Goal: Information Seeking & Learning: Check status

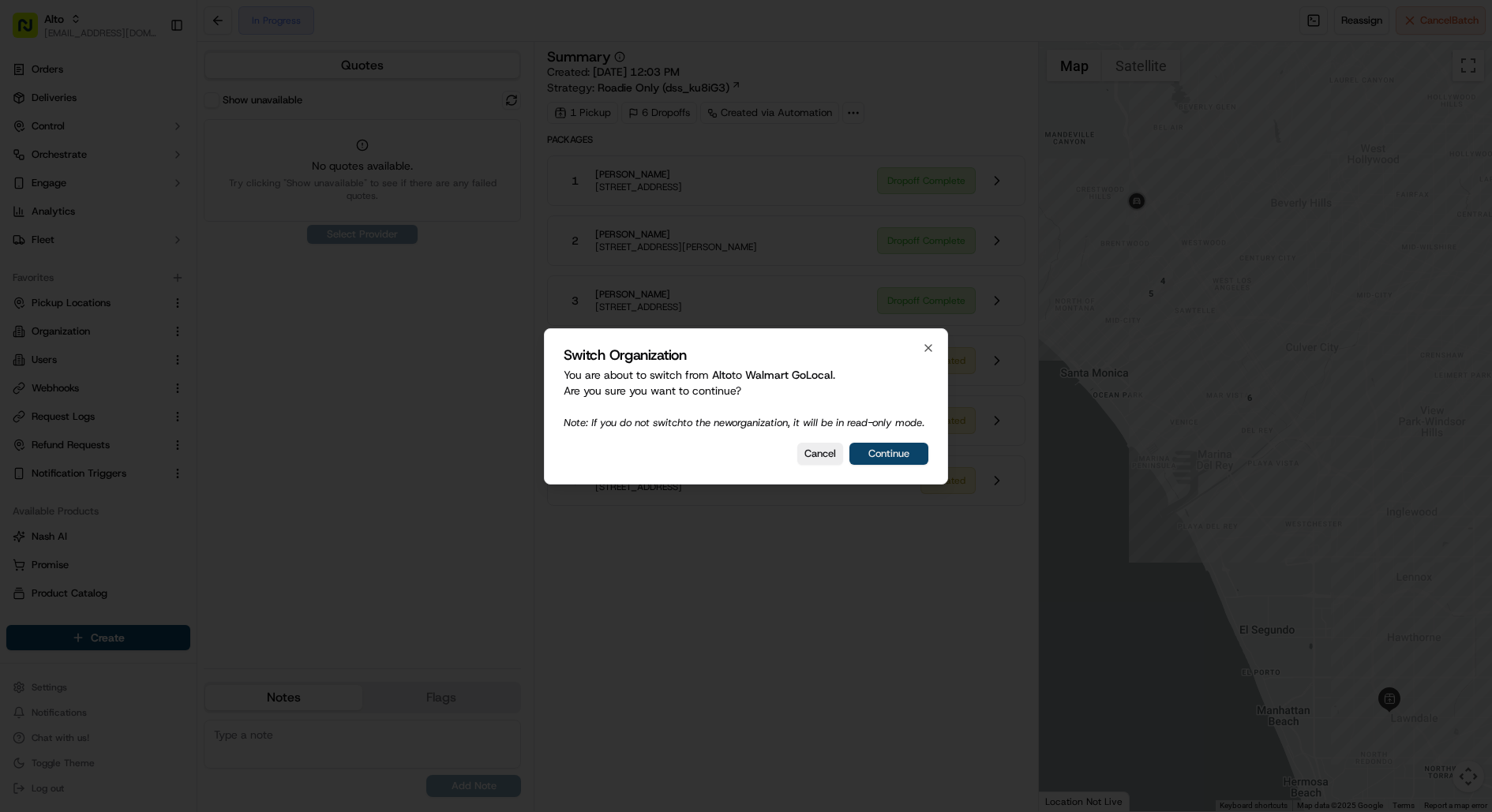
click at [928, 465] on button "Continue" at bounding box center [889, 453] width 79 height 22
click at [903, 465] on div "Cancel Continue" at bounding box center [746, 453] width 365 height 22
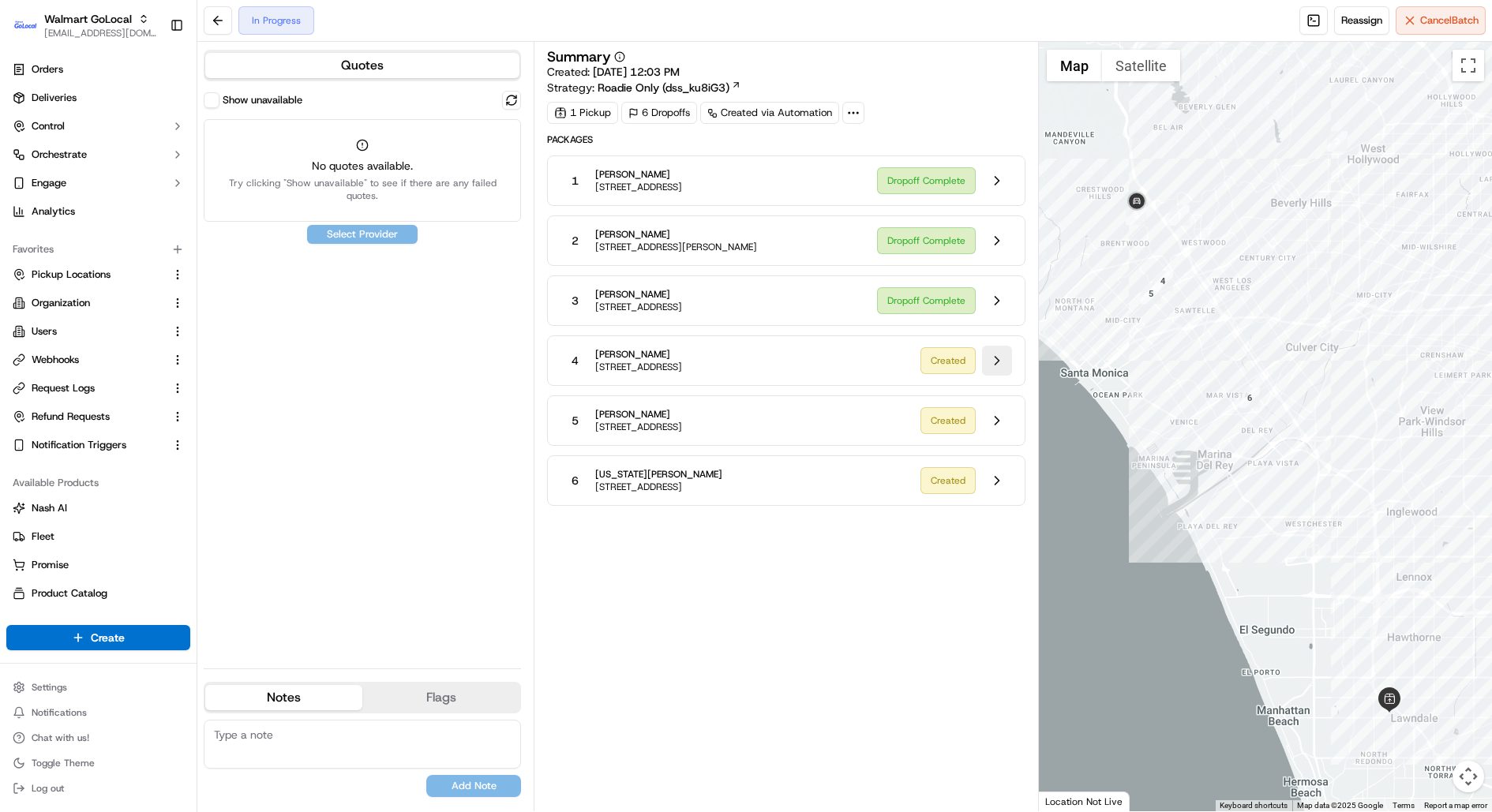
click at [996, 352] on button at bounding box center [997, 360] width 30 height 30
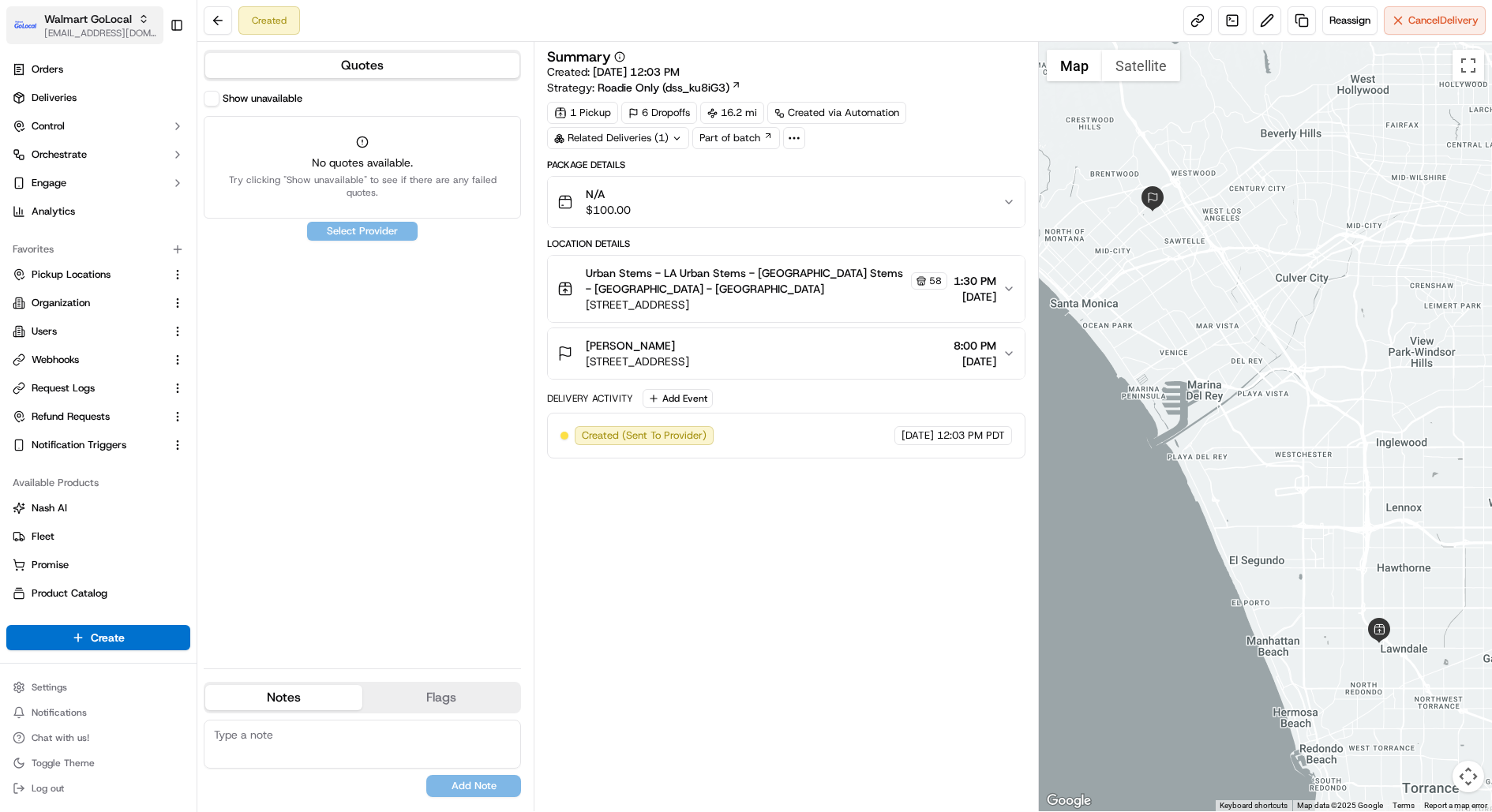
click at [127, 34] on span "[EMAIL_ADDRESS][DOMAIN_NAME]" at bounding box center [100, 33] width 113 height 12
type input "coles"
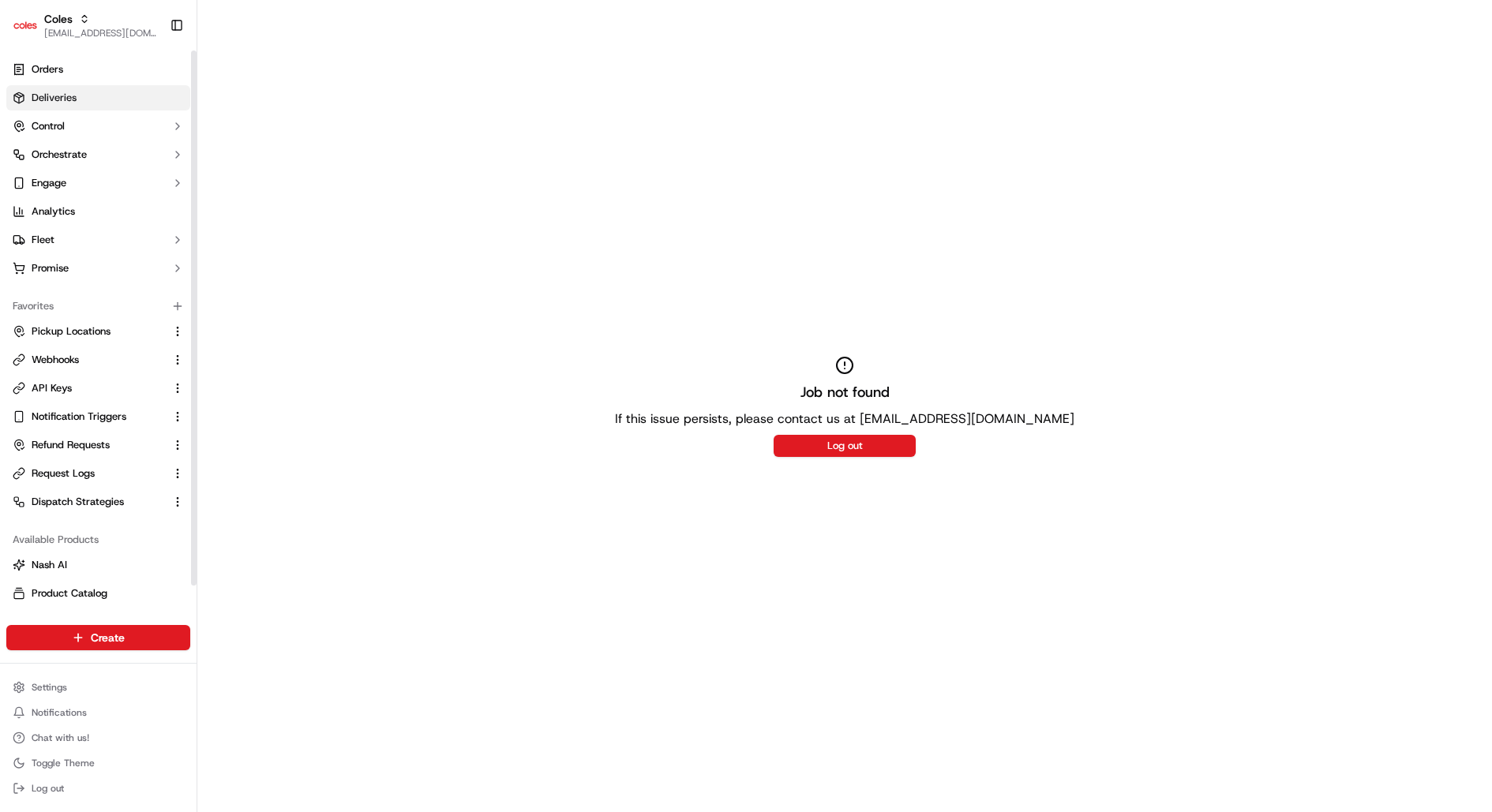
click at [70, 105] on link "Deliveries" at bounding box center [98, 98] width 184 height 25
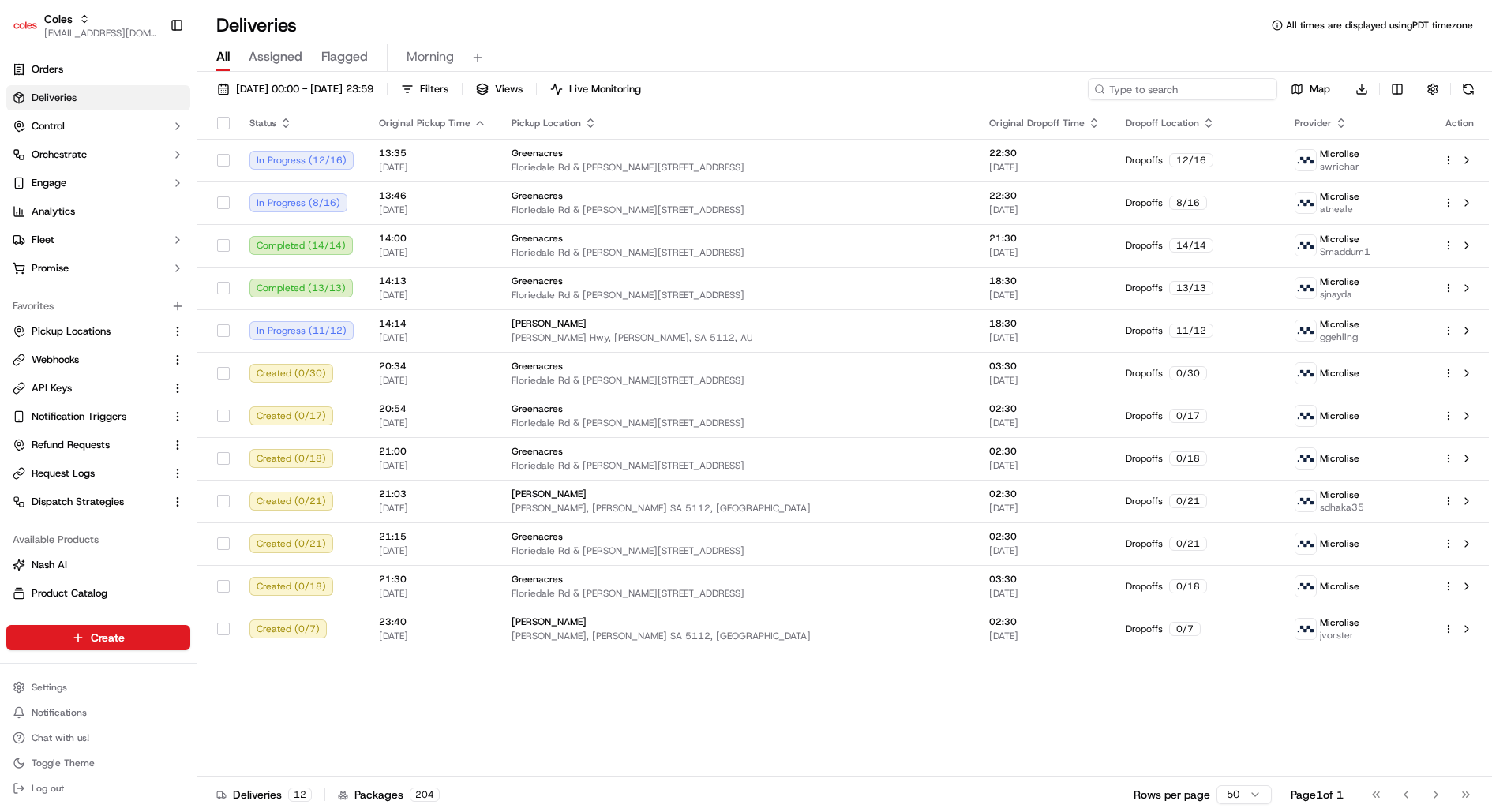
click at [1206, 91] on input at bounding box center [1182, 89] width 189 height 22
paste input "0462S1231-16092025-bth_TPb492c4SgpkMpABbSo3Wd"
type input "0462S1231-16092025-bth_TPb492c4SgpkMpABbSo3Wd"
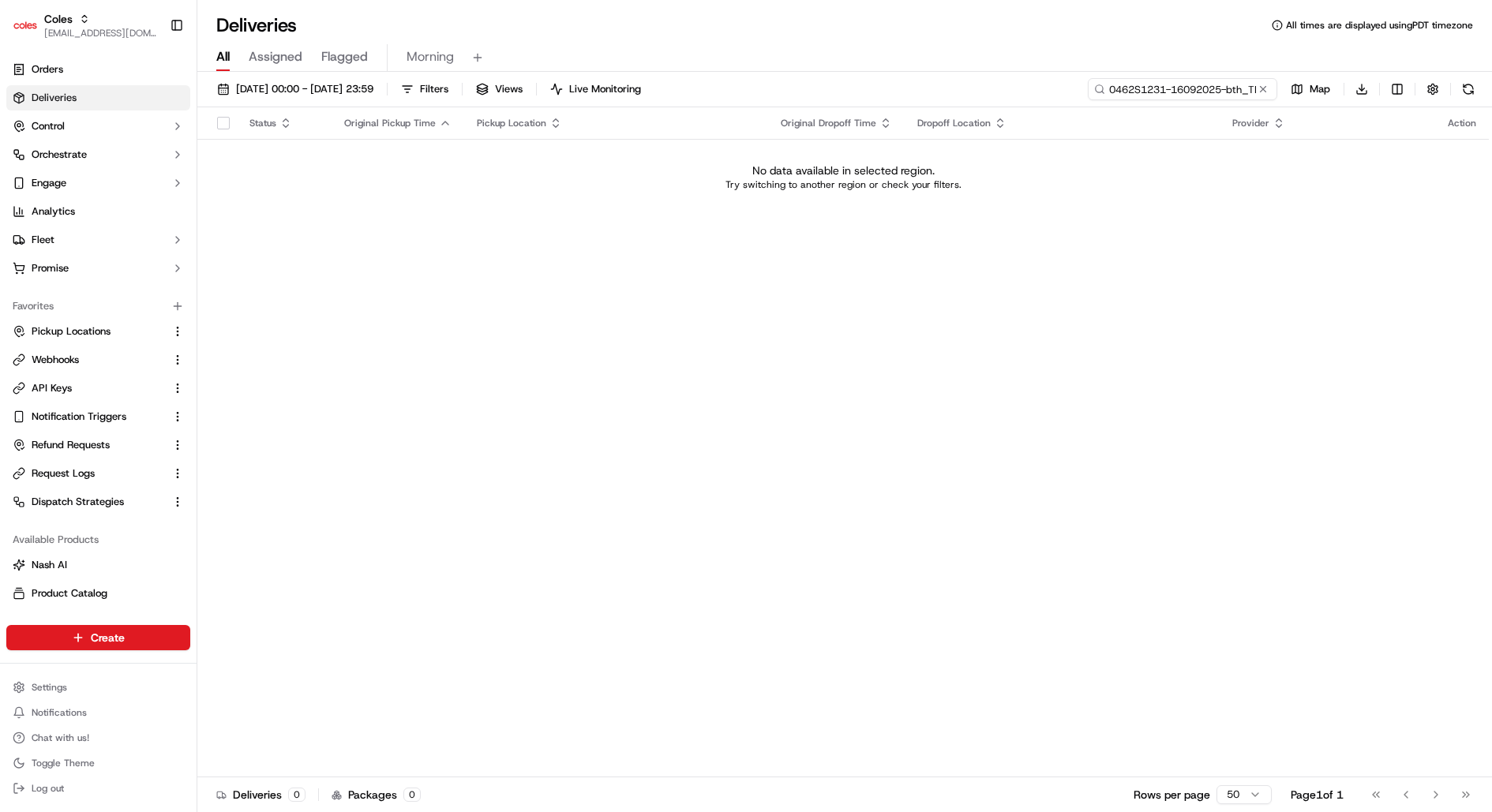
drag, startPoint x: 1122, startPoint y: 91, endPoint x: 893, endPoint y: 91, distance: 229.0
click at [893, 91] on div "16/09/2025 00:00 - 16/09/2025 23:59 Filters Views Live Monitoring 0462S1231-160…" at bounding box center [844, 92] width 1295 height 29
click at [329, 85] on span "16/09/2025 00:00 - 16/09/2025 23:59" at bounding box center [304, 89] width 137 height 14
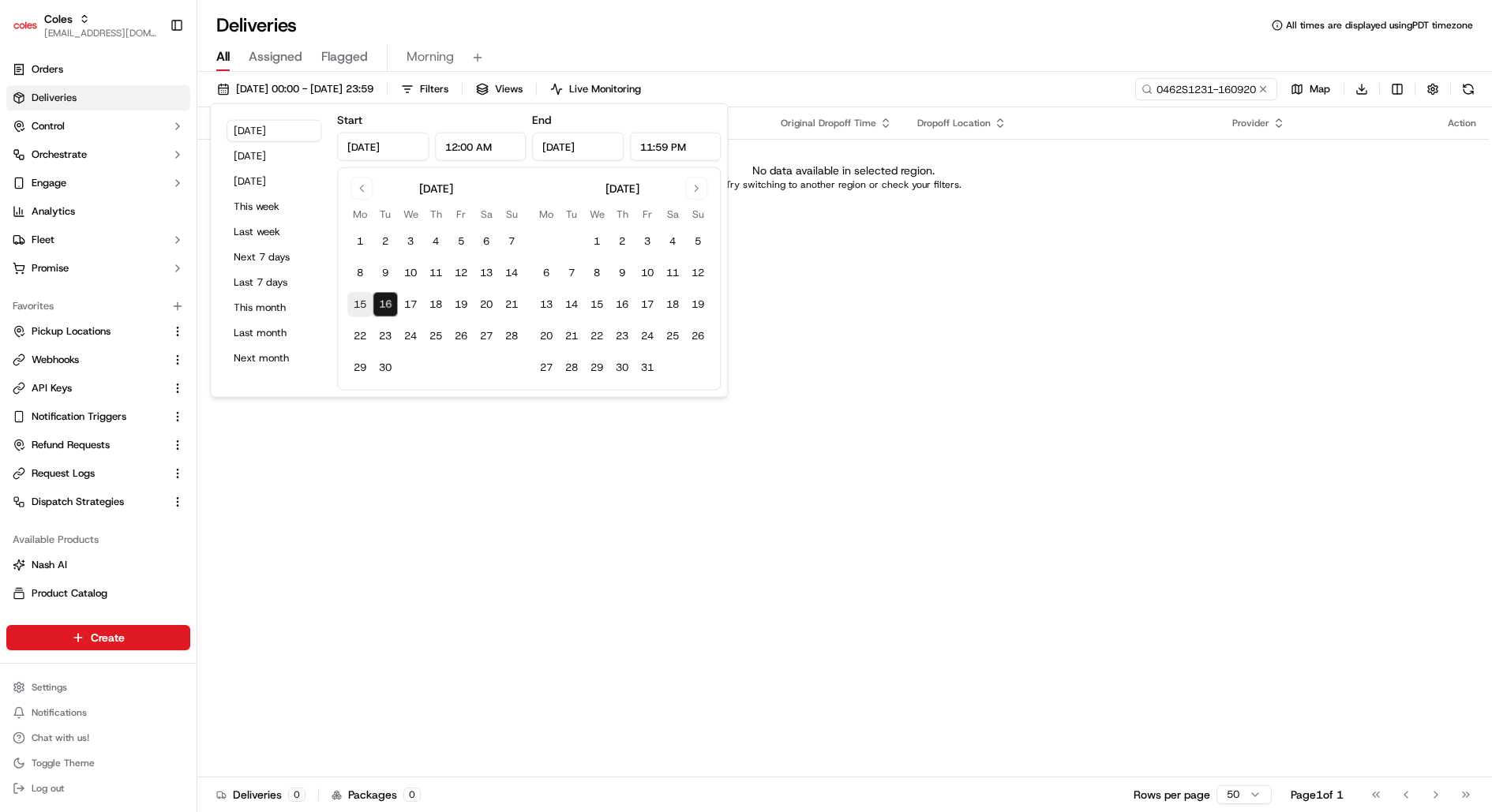
click at [352, 303] on button "15" at bounding box center [360, 304] width 25 height 25
type input "Sep 15, 2025"
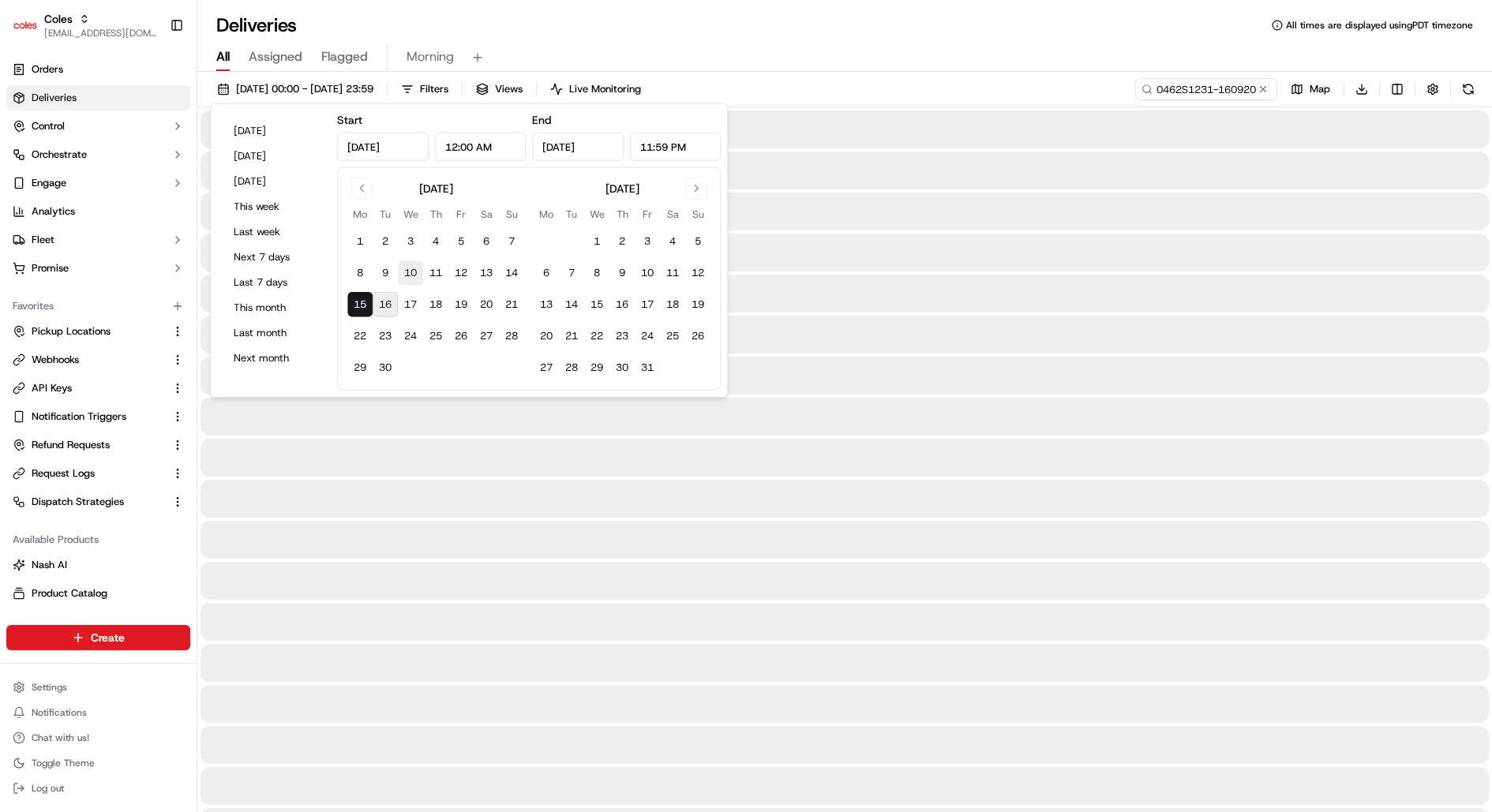
click at [412, 281] on button "10" at bounding box center [411, 272] width 25 height 25
click at [413, 305] on button "17" at bounding box center [411, 304] width 25 height 25
type input "Sep 17, 2025"
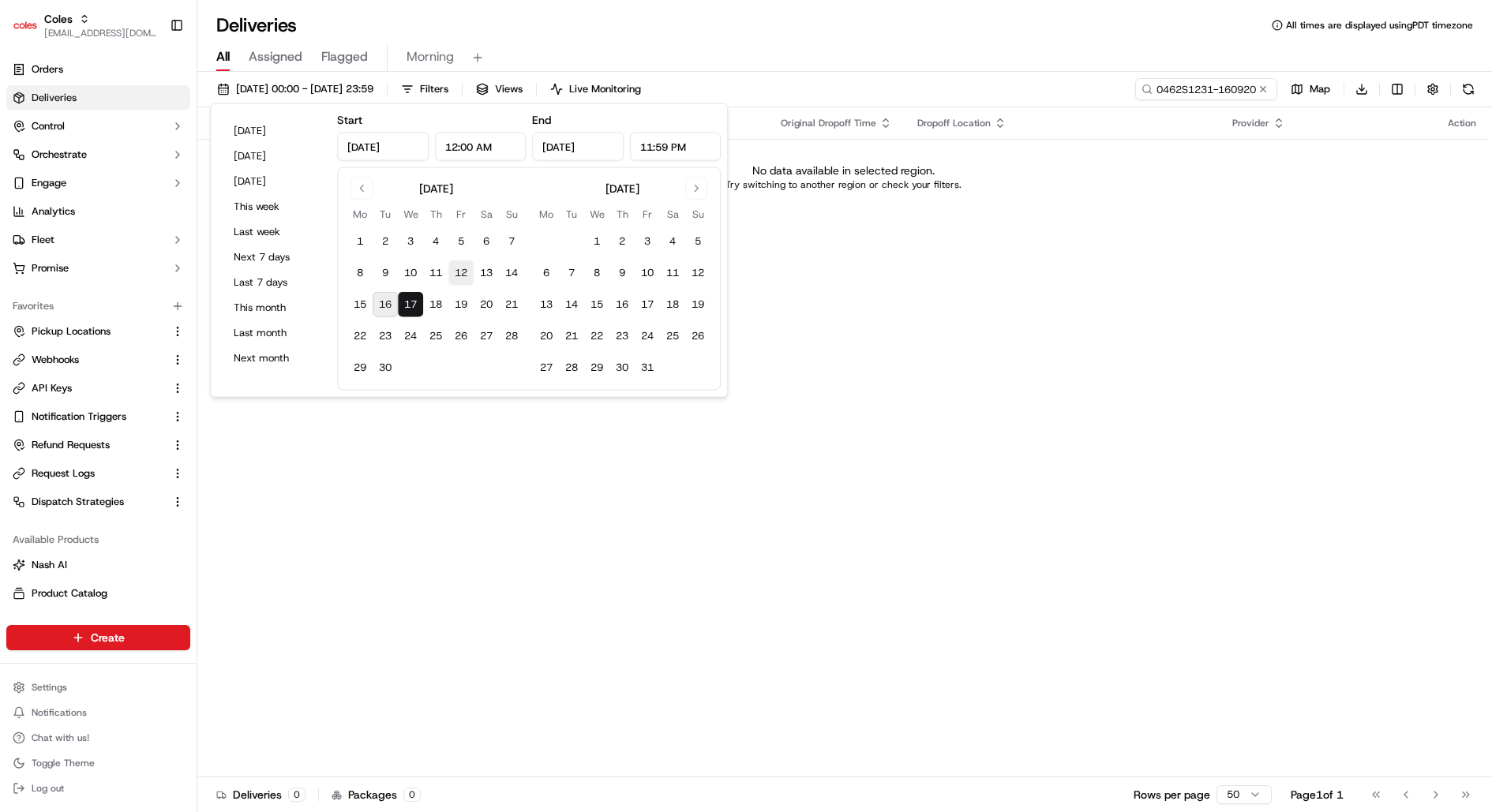
click at [453, 275] on button "12" at bounding box center [461, 272] width 25 height 25
type input "Sep 12, 2025"
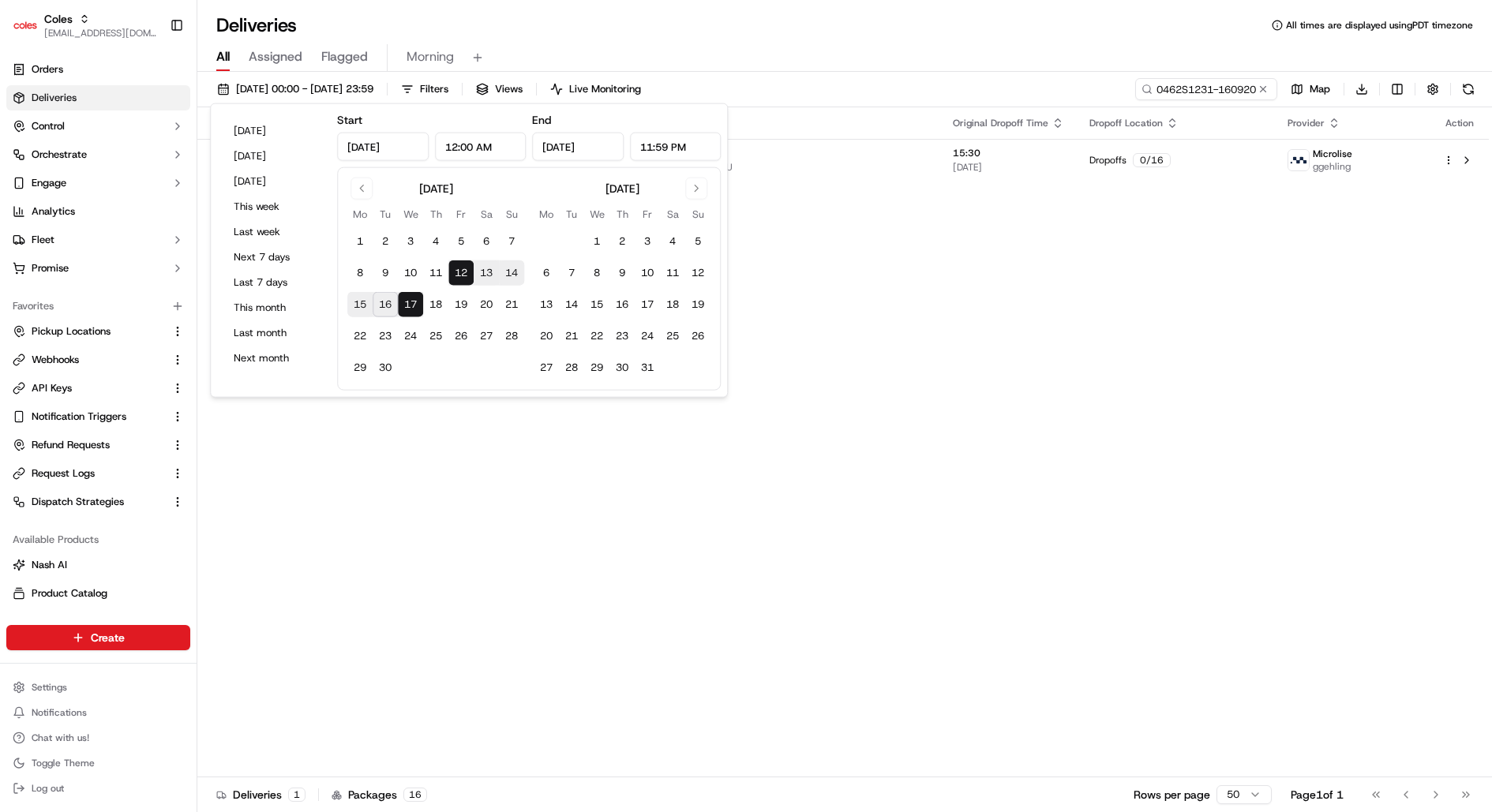
click at [798, 83] on div "12/09/2025 00:00 - 17/09/2025 23:59 Filters Views Live Monitoring 0462S1231-160…" at bounding box center [844, 92] width 1295 height 29
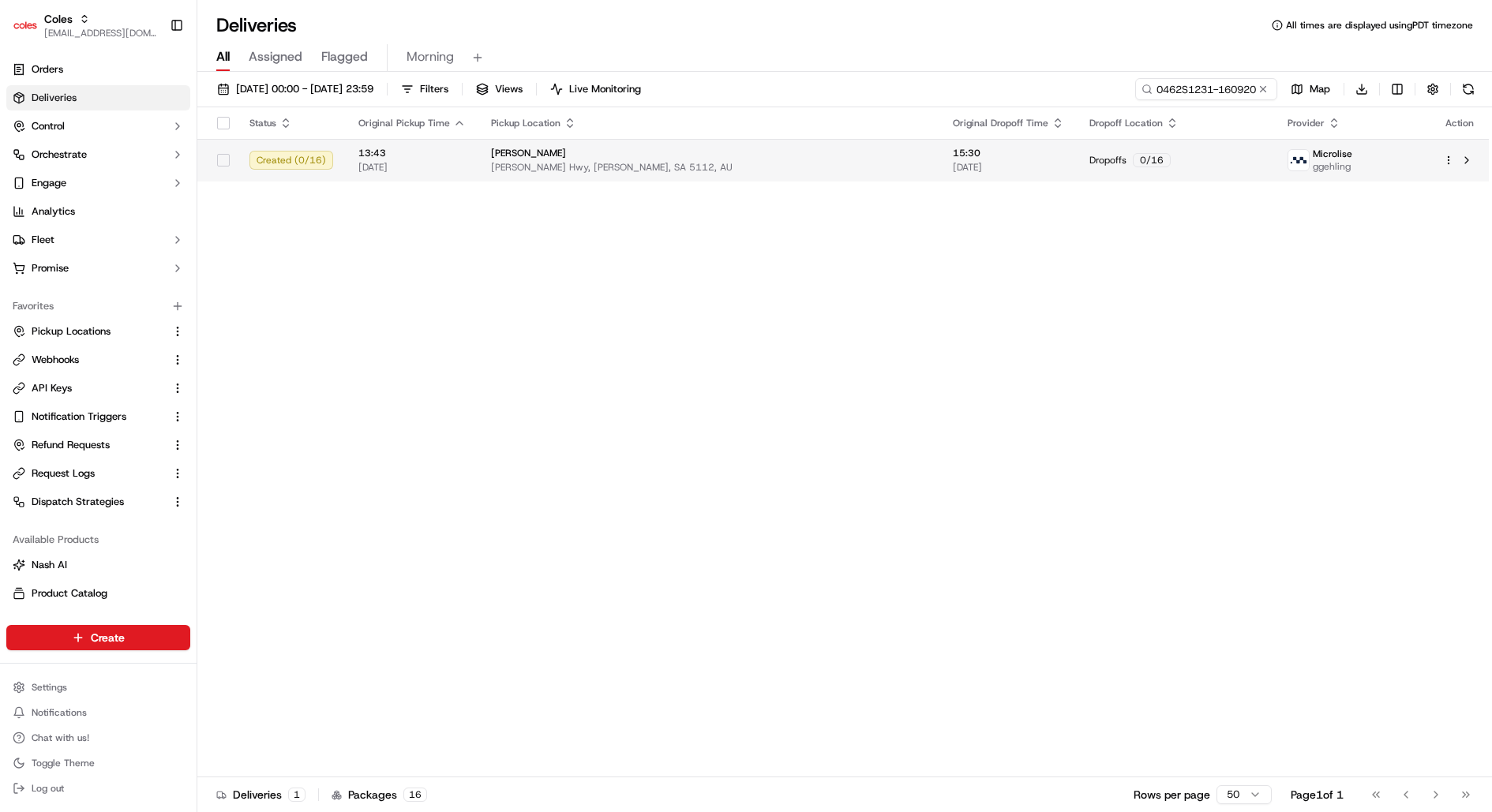
click at [1448, 156] on html "Coles kareem@usenash.com Toggle Sidebar Orders Deliveries Control Orchestrate E…" at bounding box center [746, 406] width 1492 height 812
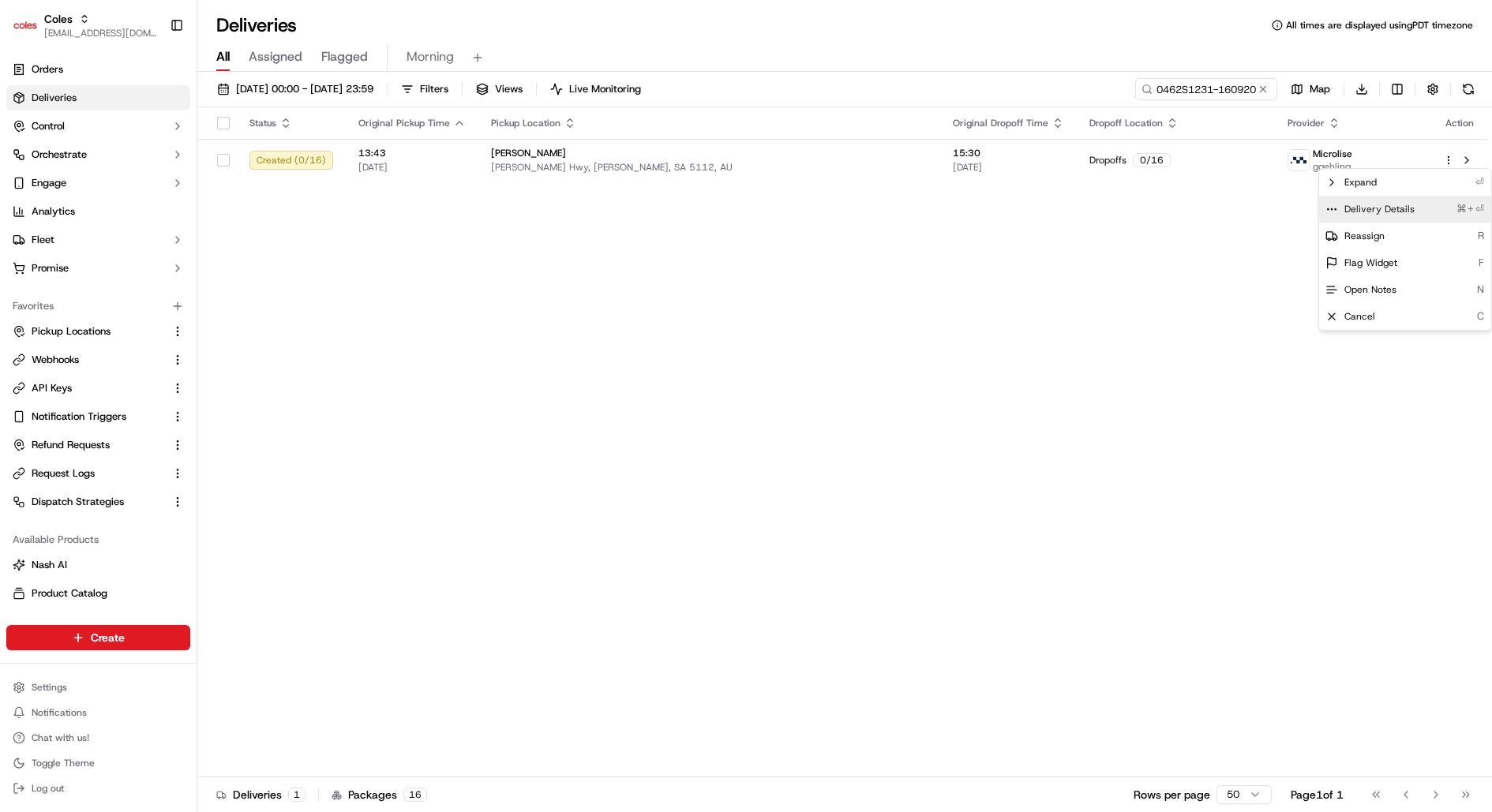
click at [1405, 209] on span "Delivery Details" at bounding box center [1379, 209] width 70 height 12
click at [693, 199] on html "Coles kareem@usenash.com Toggle Sidebar Orders Deliveries Control Orchestrate E…" at bounding box center [746, 406] width 1492 height 812
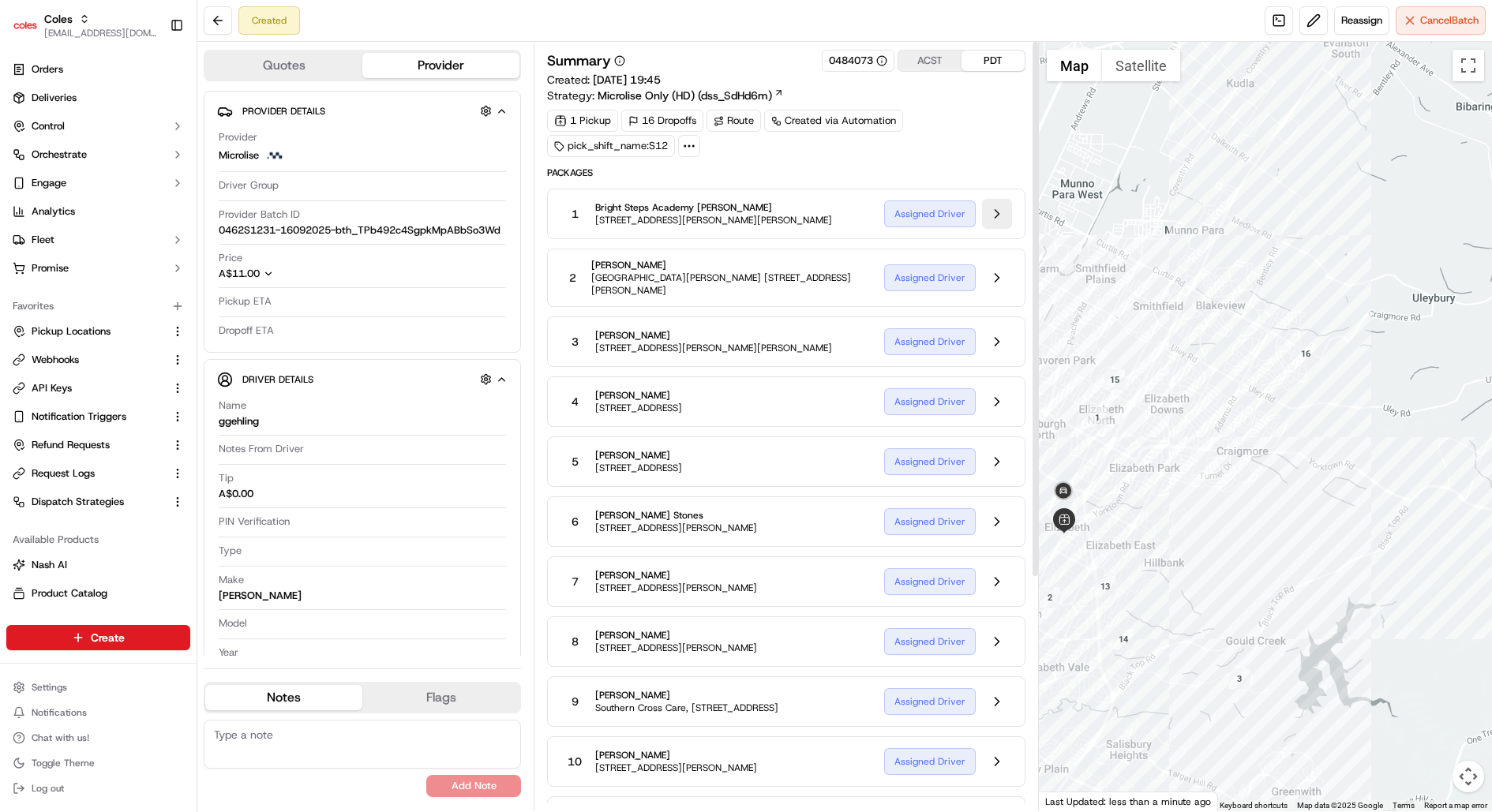
click at [1001, 224] on button at bounding box center [997, 214] width 30 height 30
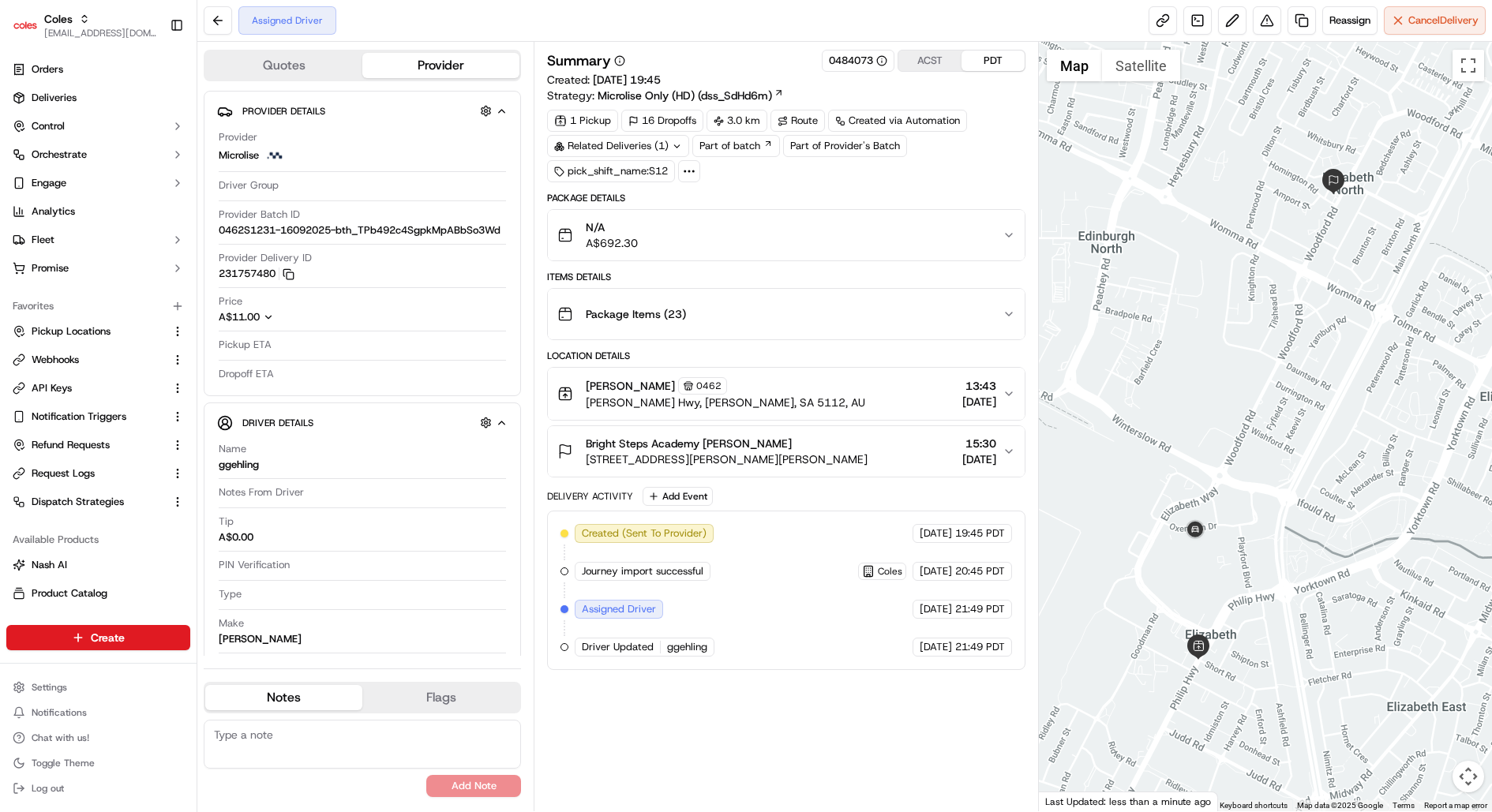
click at [1016, 396] on button "[PERSON_NAME] [STREET_ADDRESS][PERSON_NAME][PERSON_NAME] 13:43 [DATE]" at bounding box center [786, 393] width 477 height 52
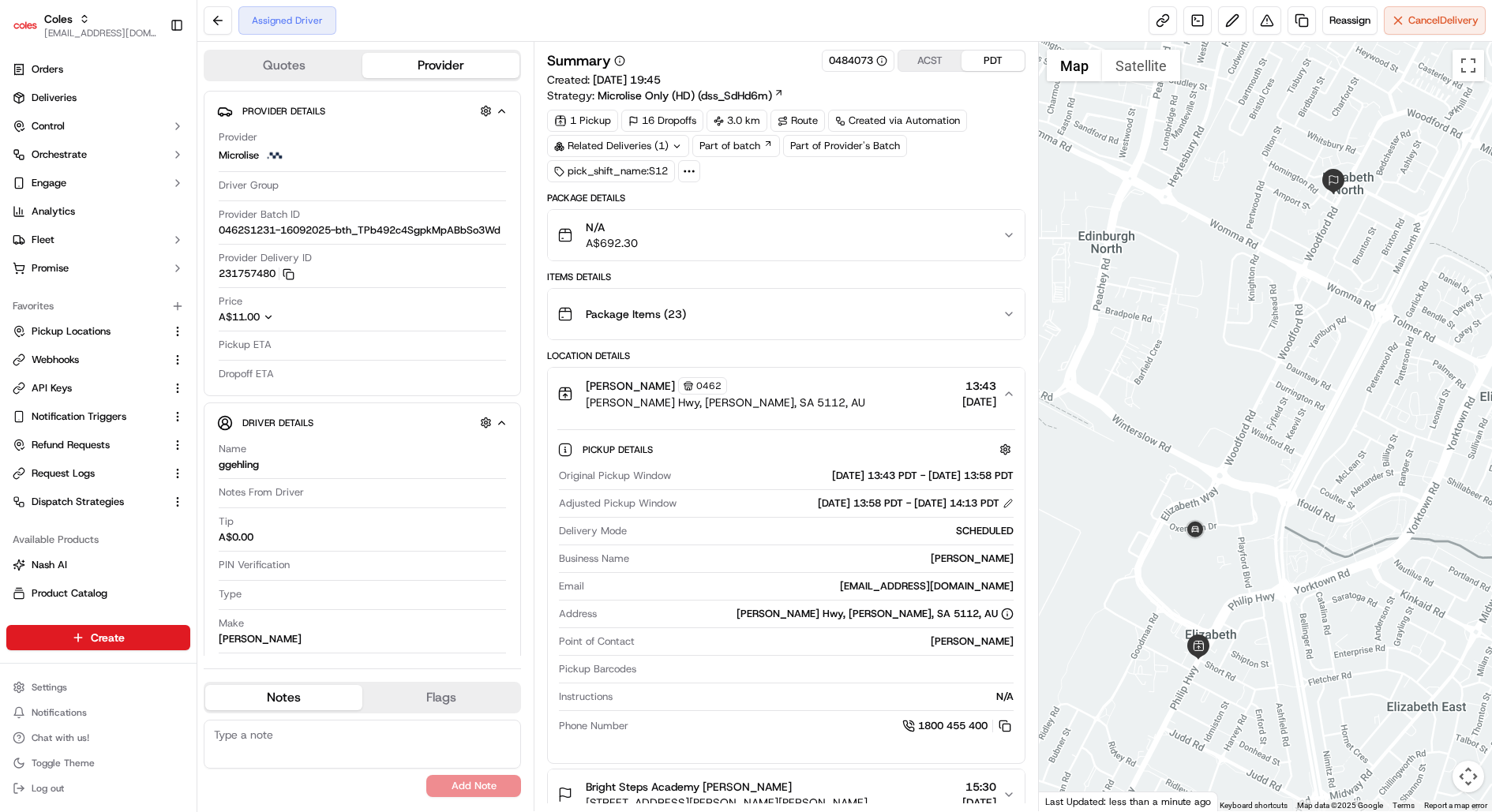
click at [1015, 395] on icon "button" at bounding box center [1008, 394] width 12 height 12
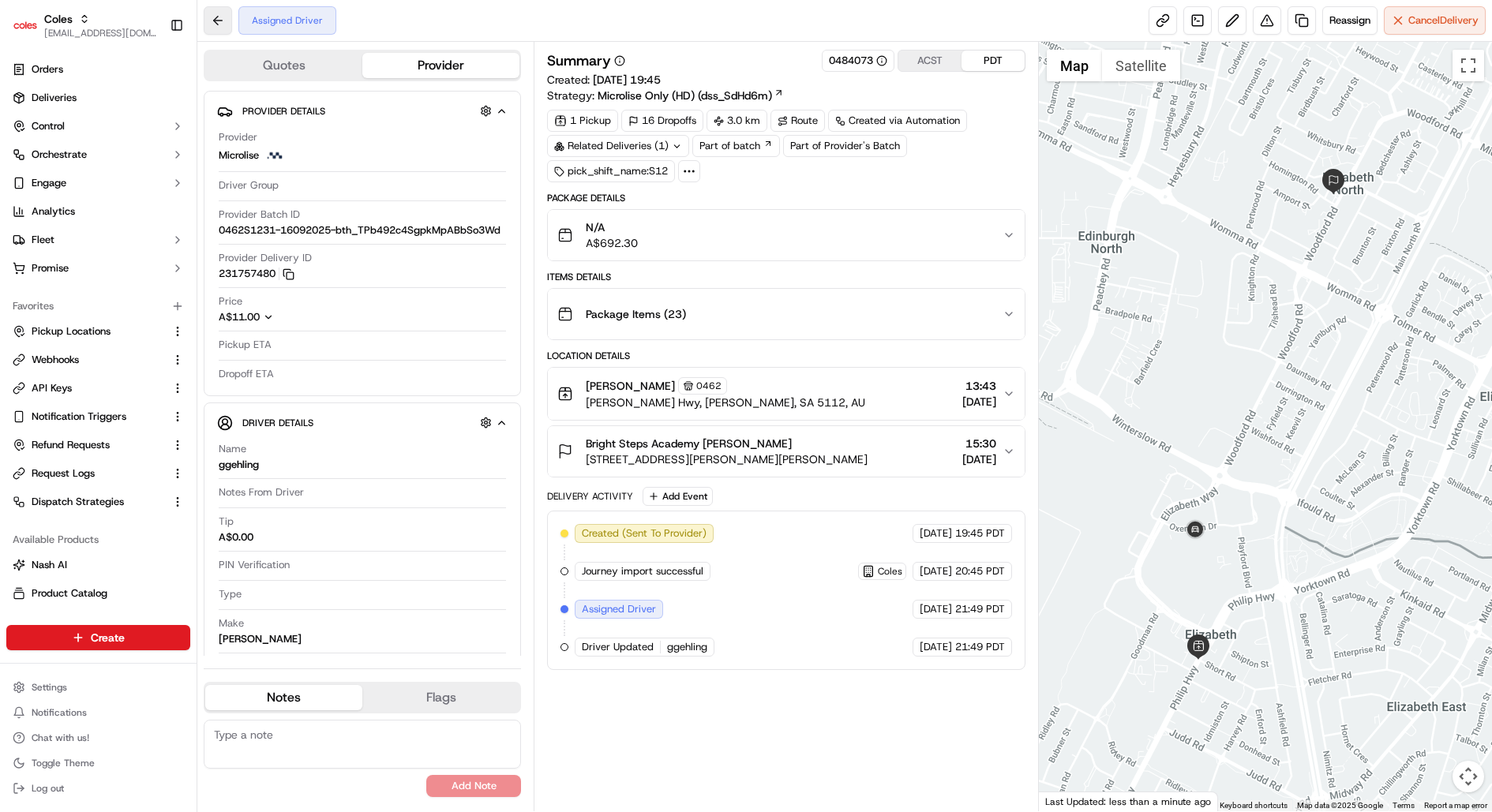
click at [212, 19] on button at bounding box center [218, 20] width 28 height 28
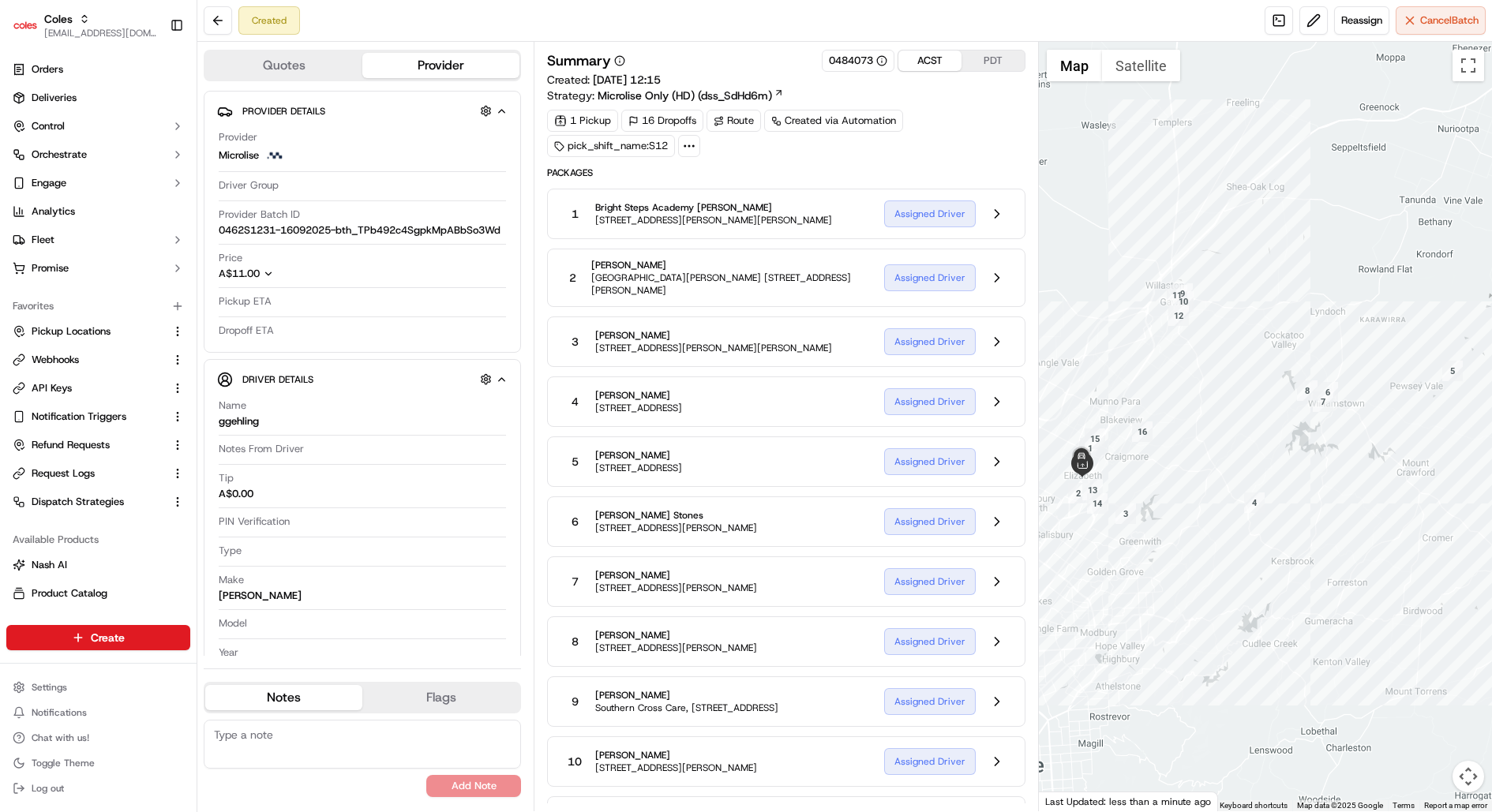
click at [945, 65] on button "ACST" at bounding box center [930, 60] width 63 height 20
click at [993, 203] on button at bounding box center [997, 214] width 30 height 30
